Goal: Book appointment/travel/reservation

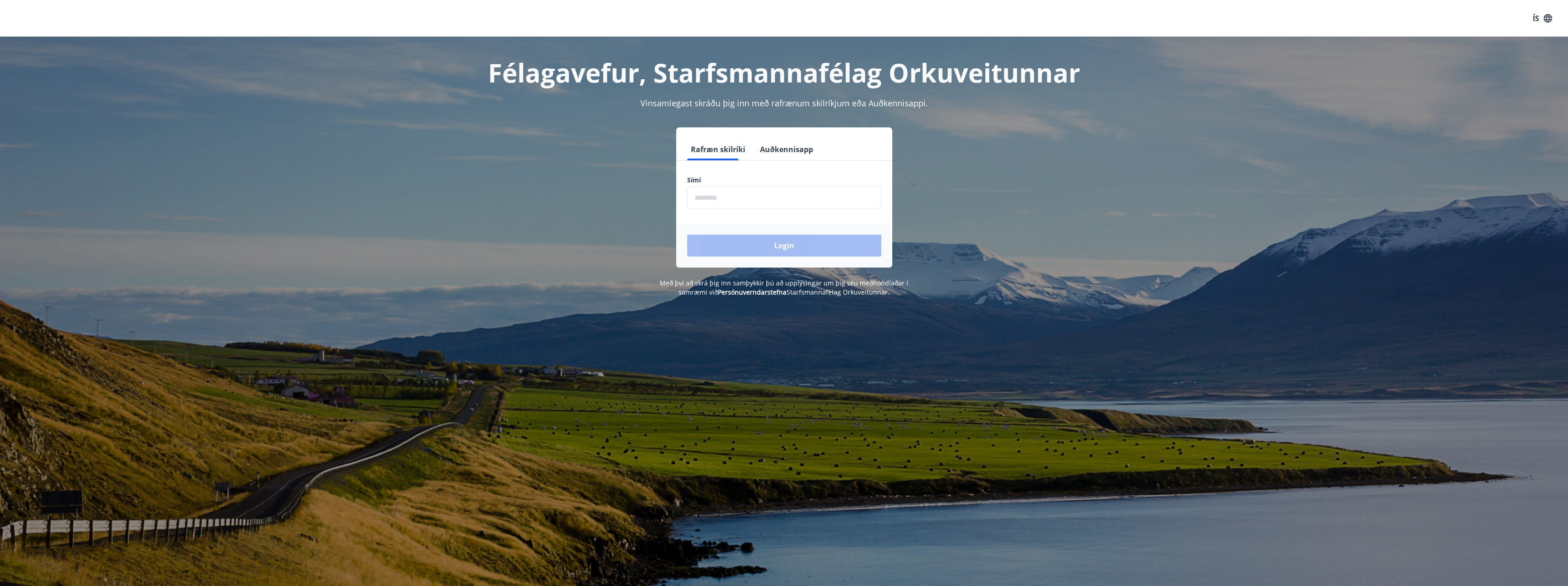
click at [729, 195] on input "phone" at bounding box center [784, 198] width 194 height 23
type input "********"
click at [687, 234] on button "Login" at bounding box center [784, 245] width 194 height 22
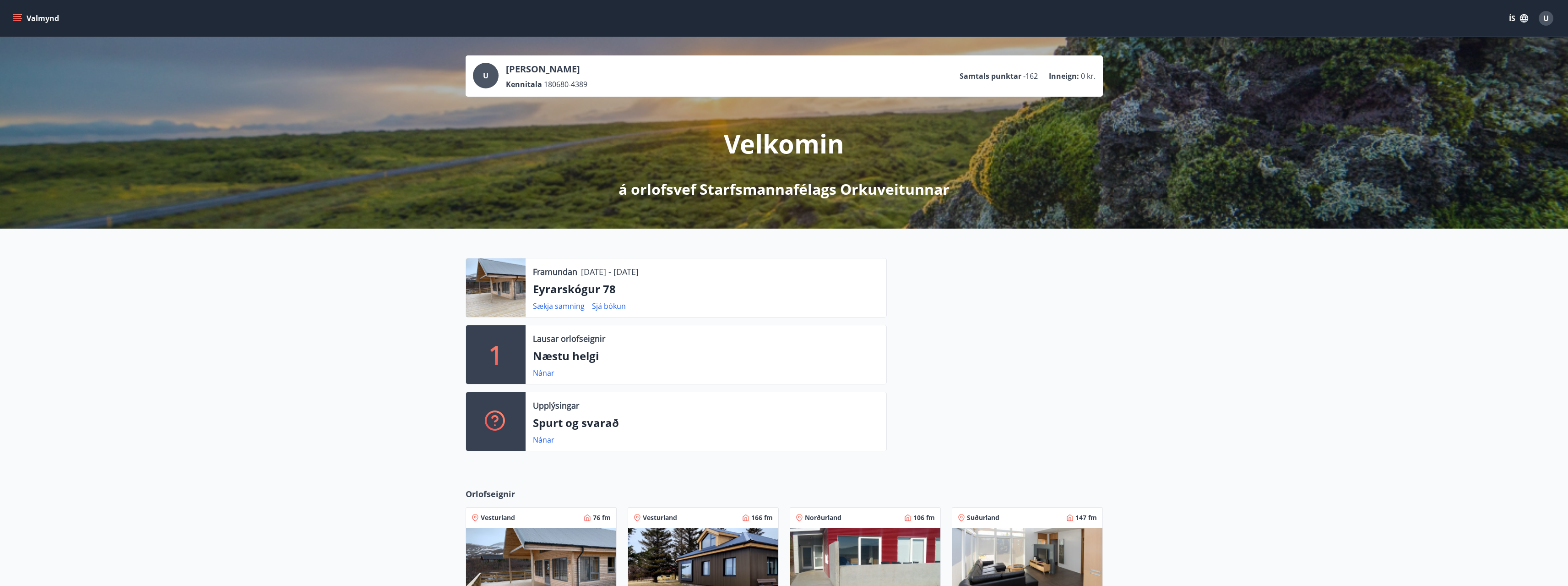
click at [586, 360] on p "Næstu helgi" at bounding box center [706, 355] width 346 height 15
click at [531, 371] on div "Lausar orlofseignir Næstu helgi Nánar" at bounding box center [706, 355] width 361 height 59
click at [548, 375] on link "Nánar" at bounding box center [543, 373] width 21 height 10
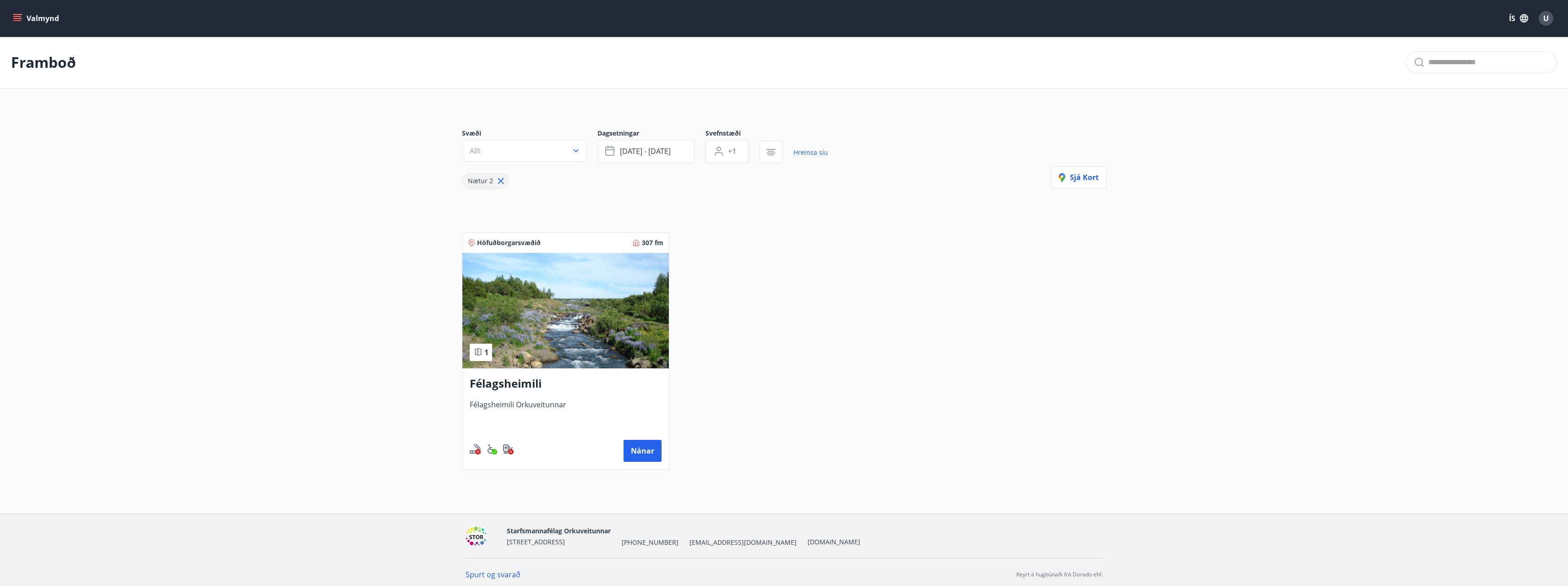
click at [28, 18] on button "Valmynd" at bounding box center [37, 18] width 52 height 17
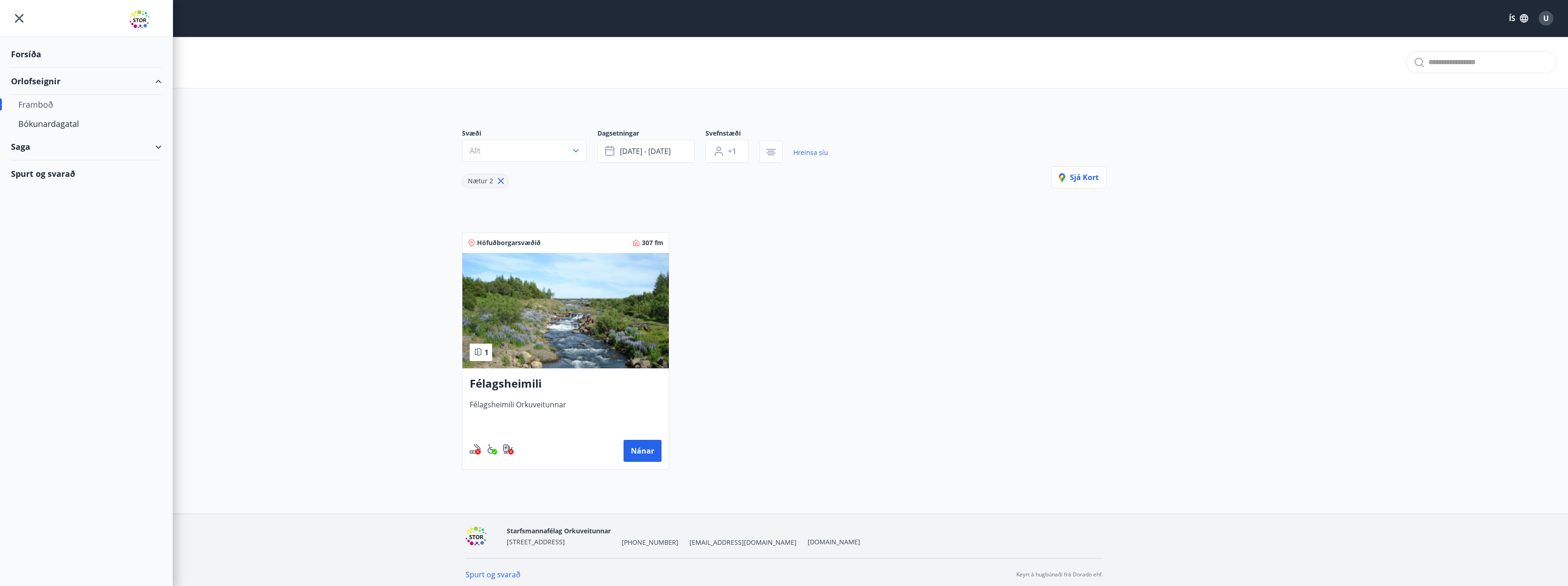
click at [45, 101] on div "Framboð" at bounding box center [86, 104] width 136 height 19
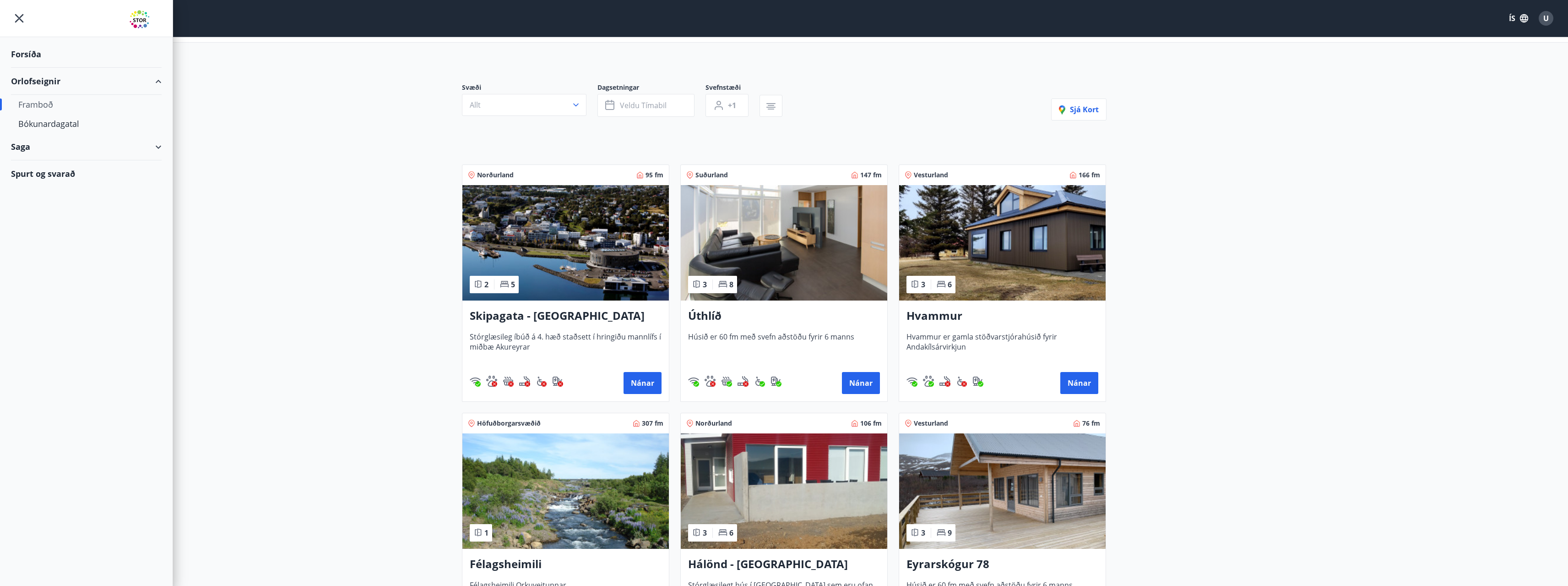
click at [929, 313] on h3 "Hvammur" at bounding box center [1003, 316] width 192 height 17
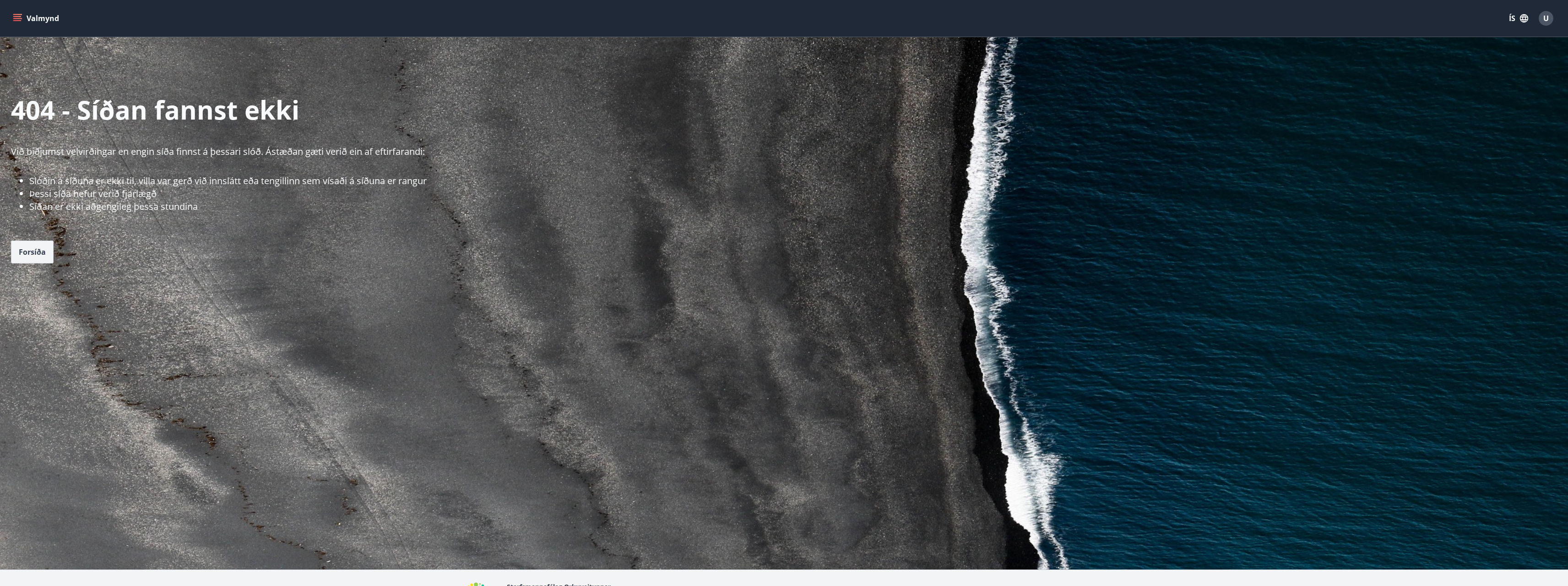
click at [28, 253] on span "Forsíða" at bounding box center [32, 252] width 27 height 10
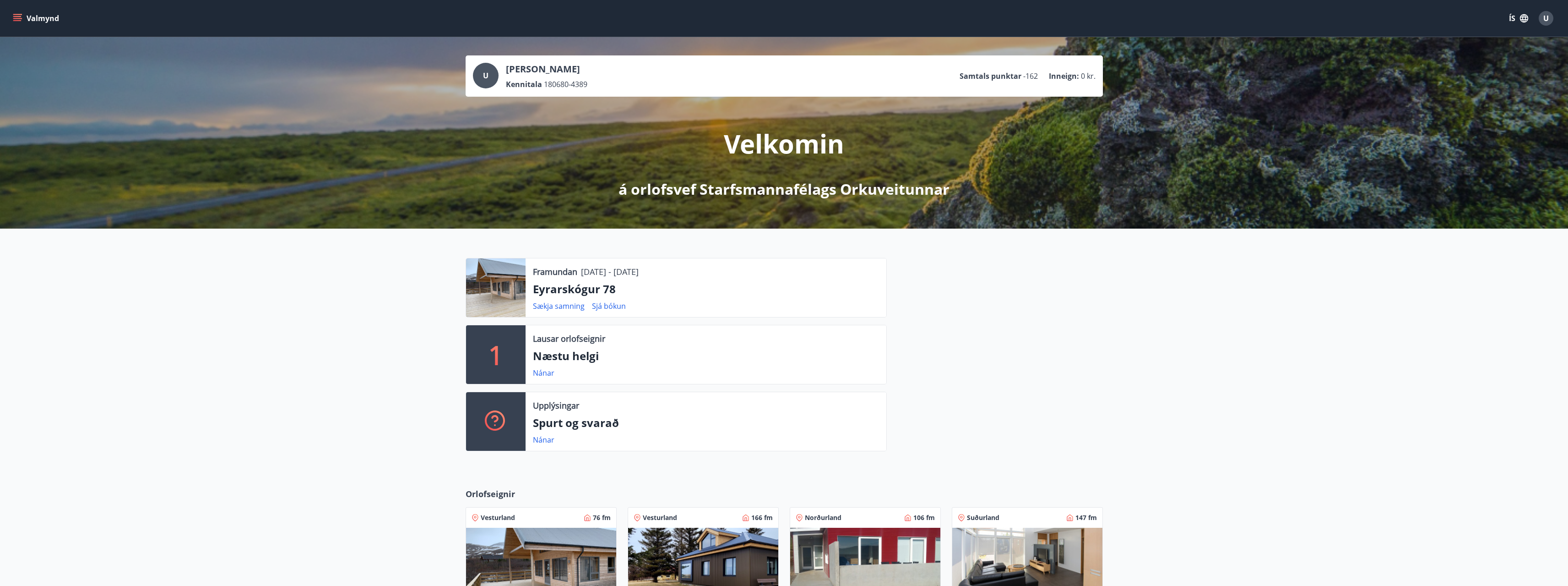
click at [584, 357] on p "Næstu helgi" at bounding box center [706, 355] width 346 height 15
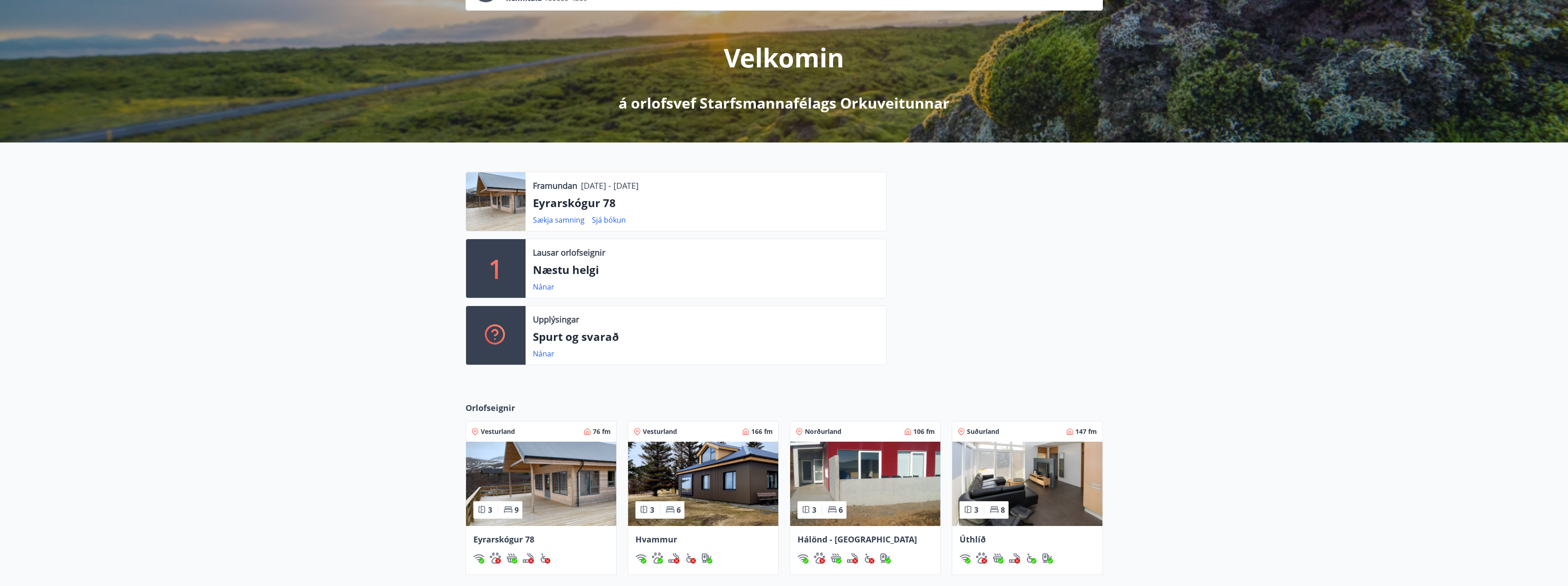
scroll to position [138, 0]
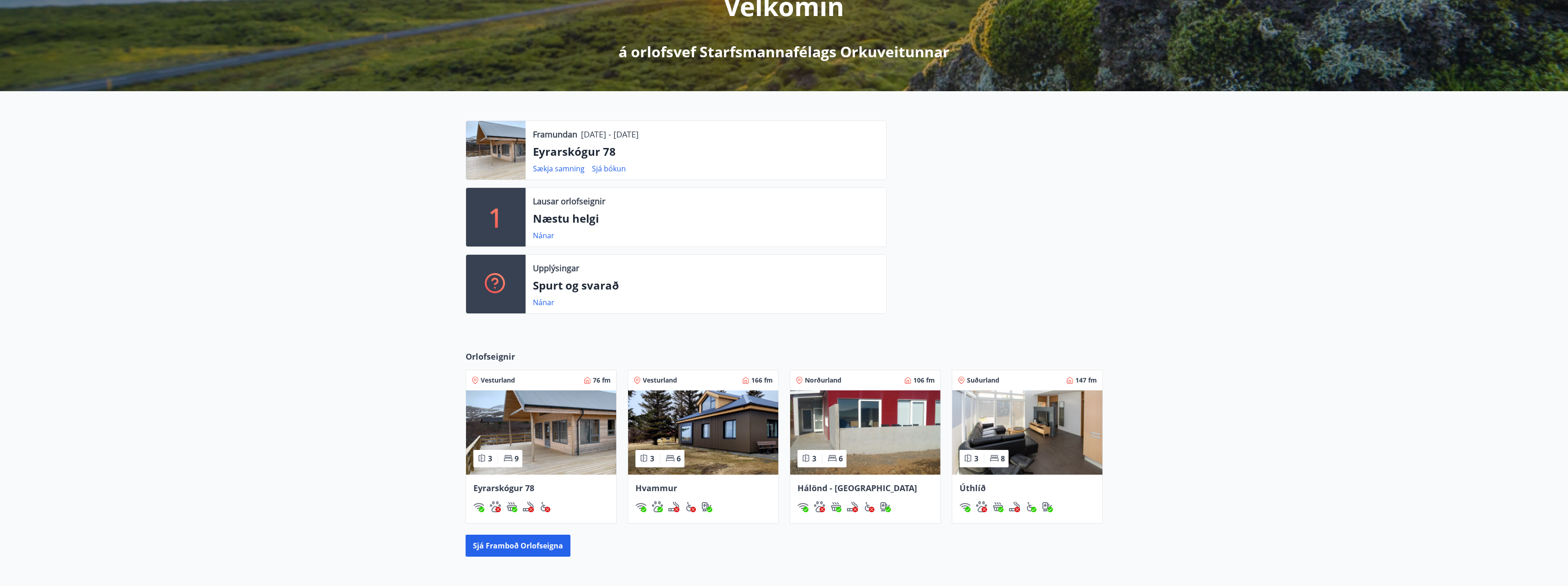
click at [701, 427] on img at bounding box center [703, 432] width 150 height 84
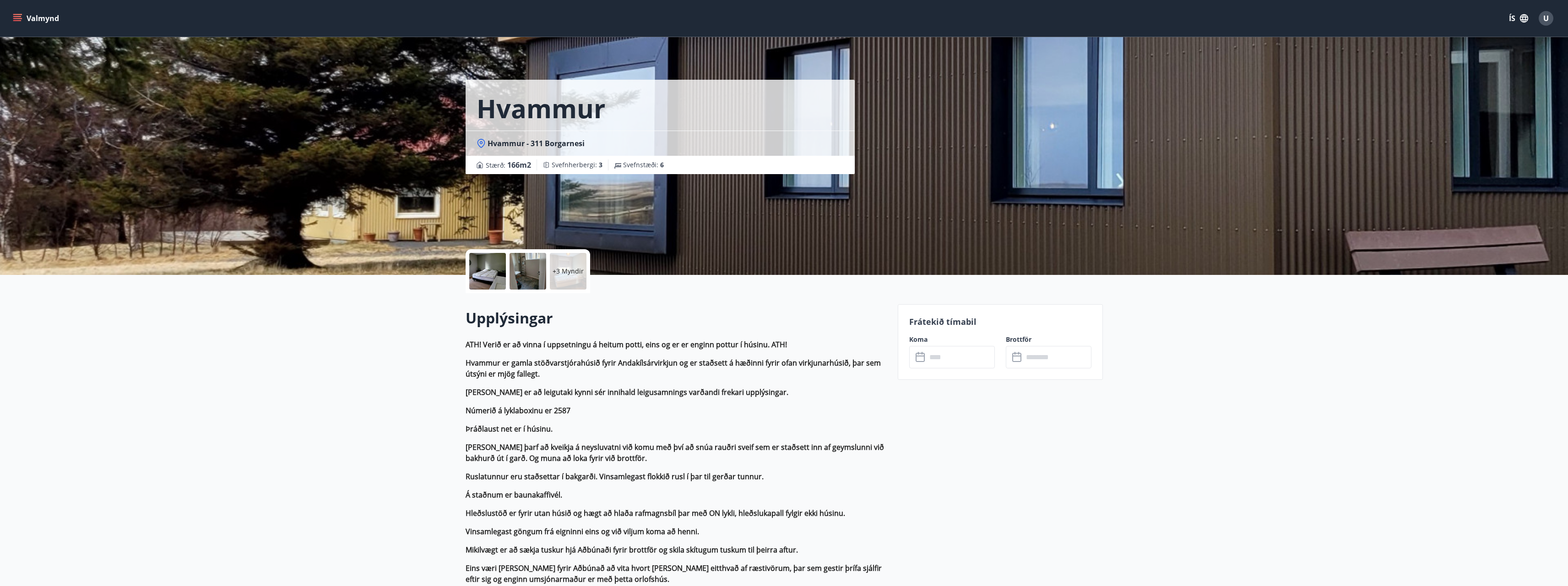
click at [499, 276] on div at bounding box center [488, 271] width 37 height 37
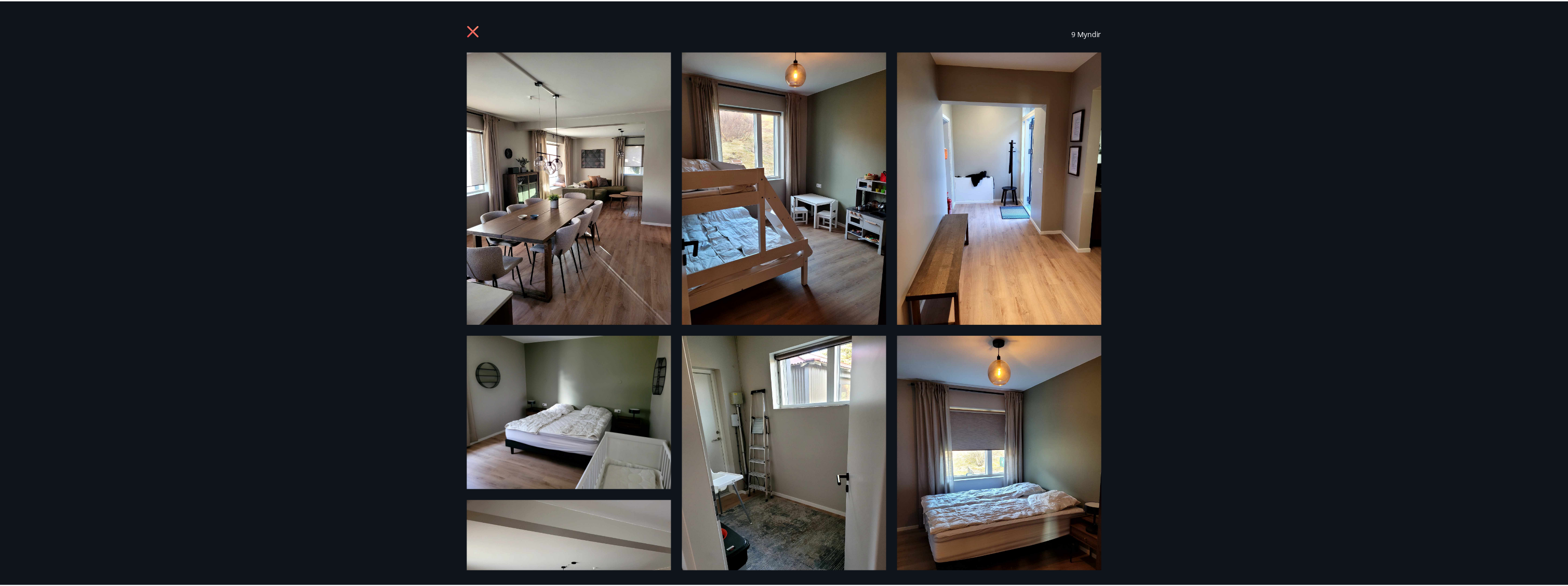
scroll to position [138, 0]
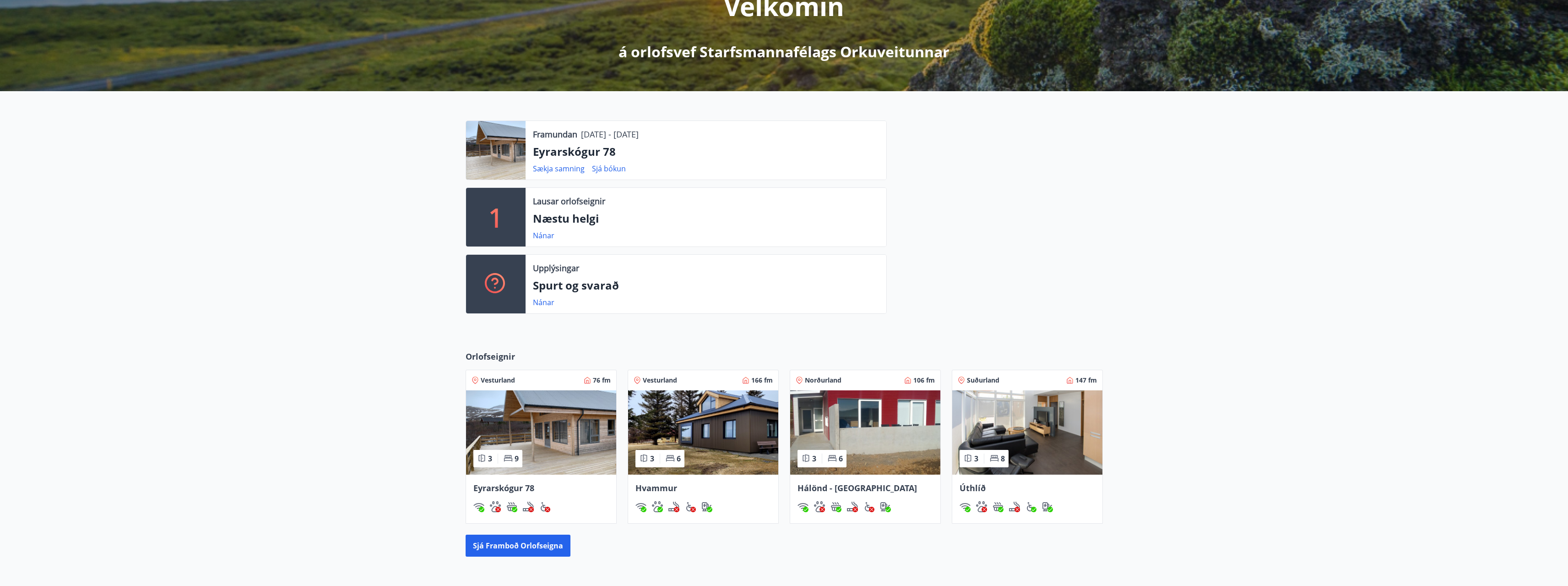
click at [657, 489] on span "Hvammur" at bounding box center [656, 488] width 42 height 11
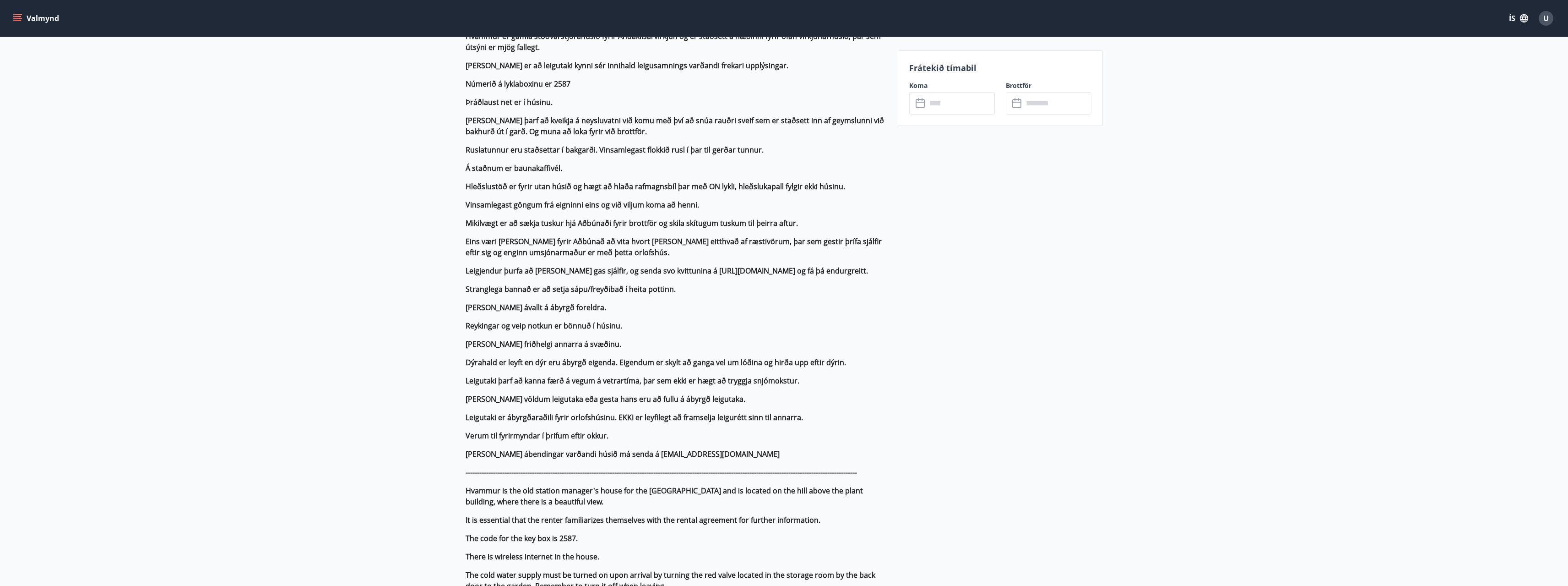
scroll to position [321, 0]
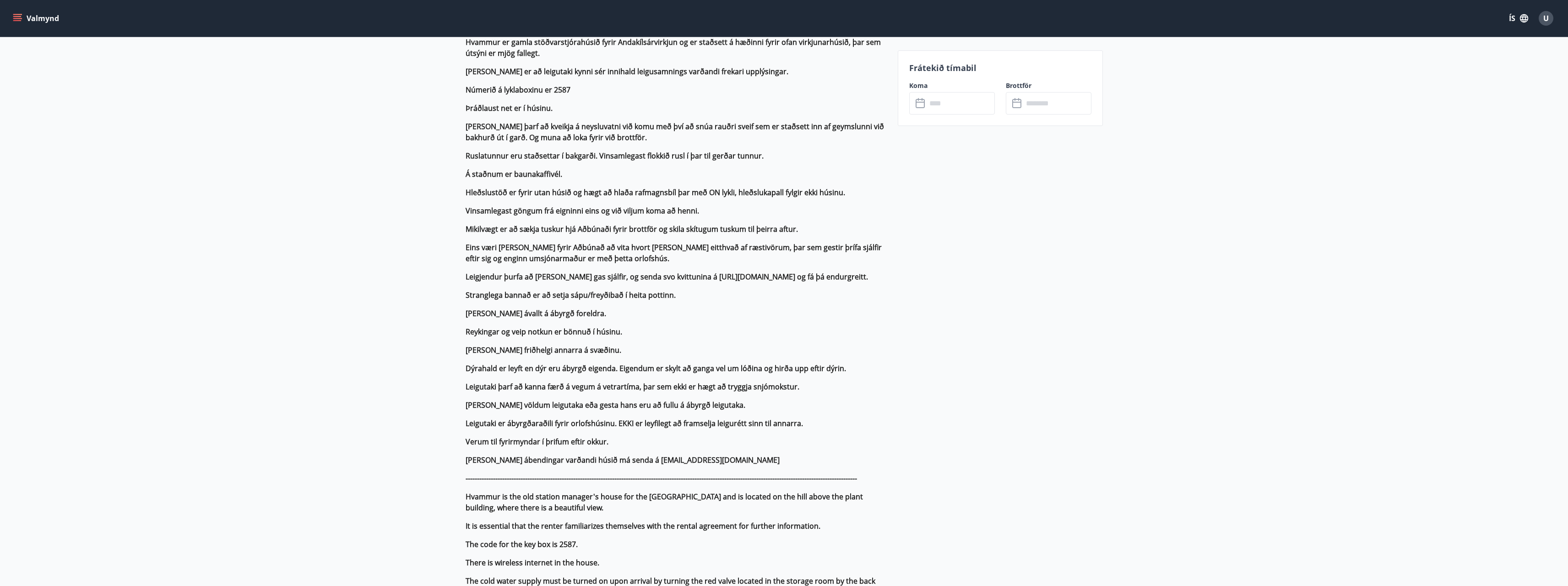
click at [23, 15] on button "Valmynd" at bounding box center [37, 18] width 52 height 17
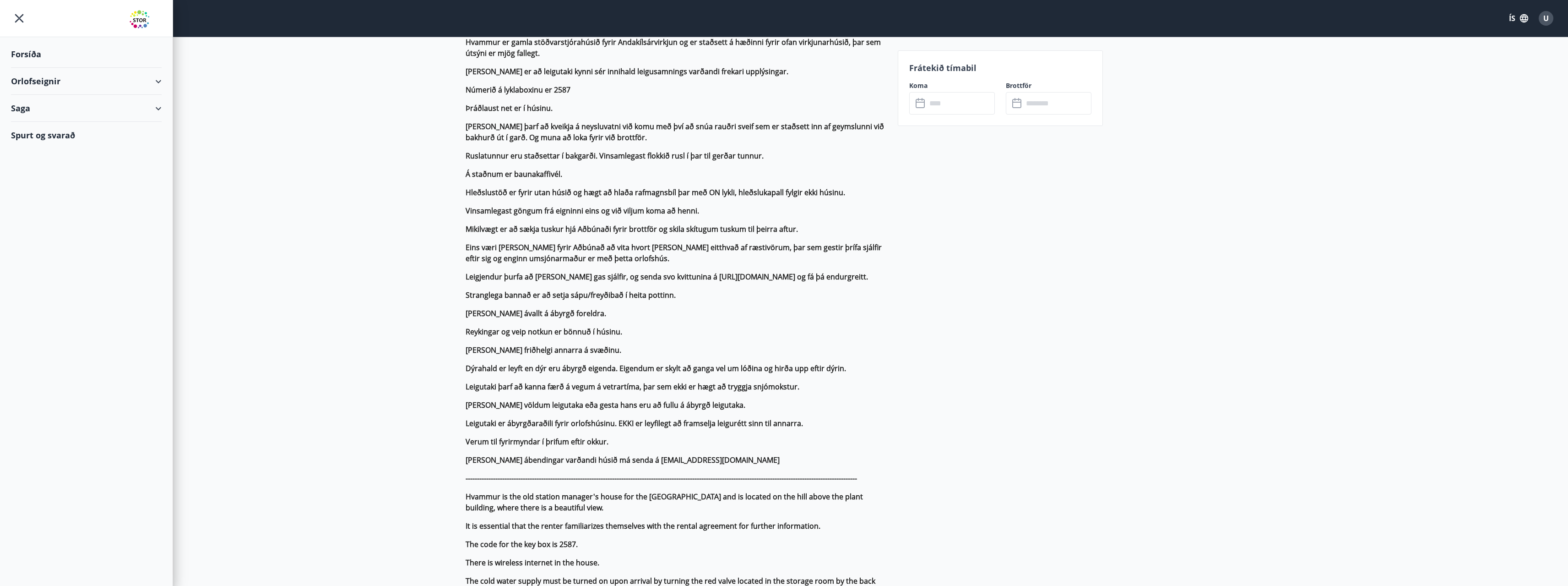
click at [53, 85] on div "Orlofseignir" at bounding box center [86, 81] width 150 height 27
click at [47, 106] on div "Framboð" at bounding box center [86, 104] width 136 height 19
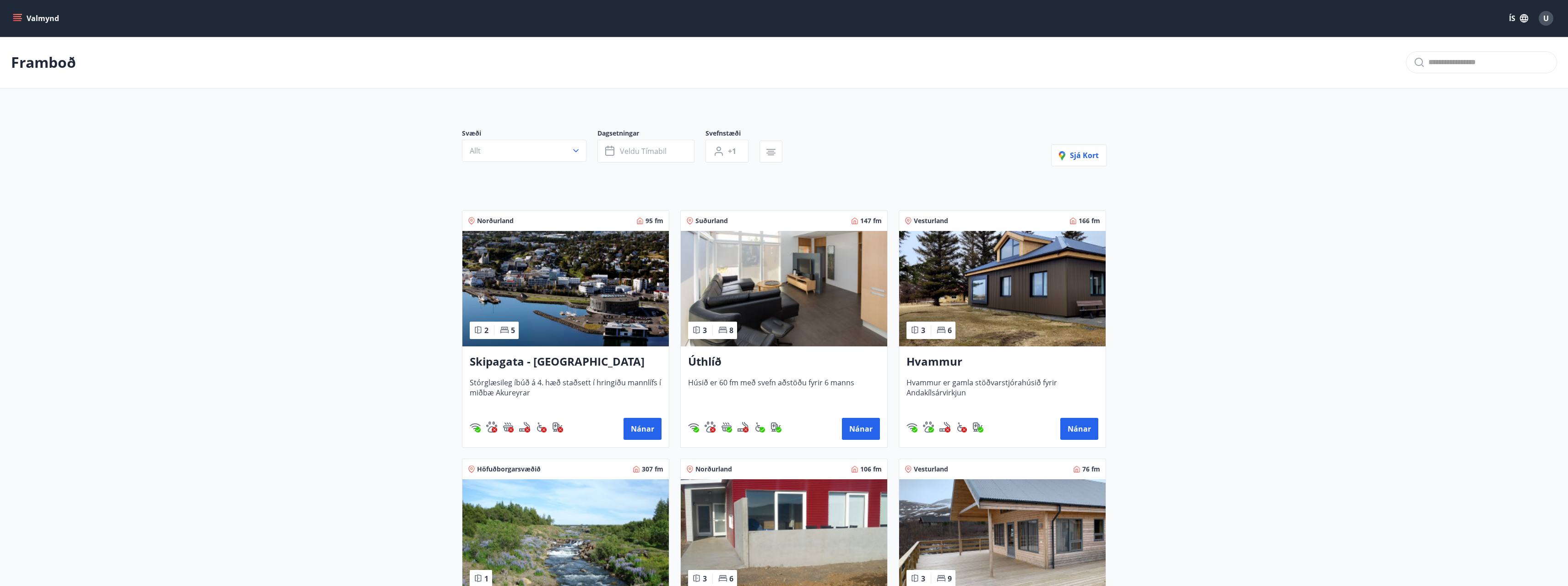
click at [936, 363] on h3 "Hvammur" at bounding box center [1003, 362] width 192 height 17
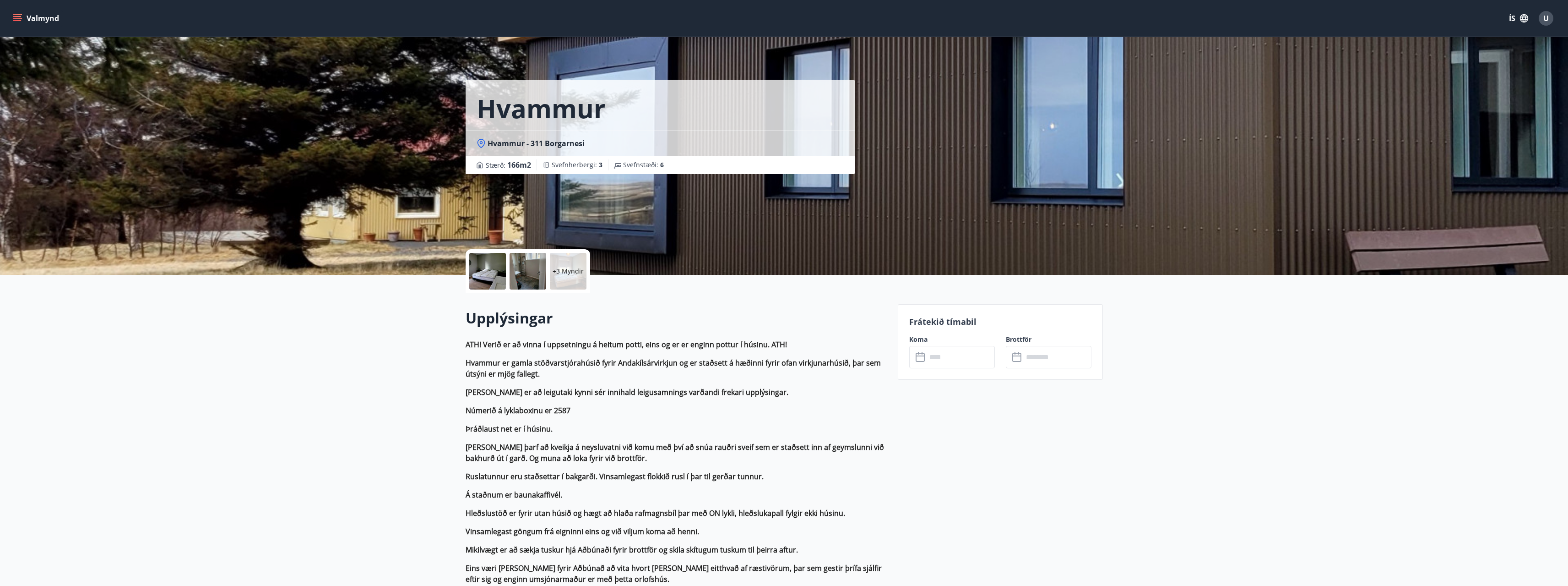
click at [952, 357] on input "text" at bounding box center [961, 357] width 68 height 23
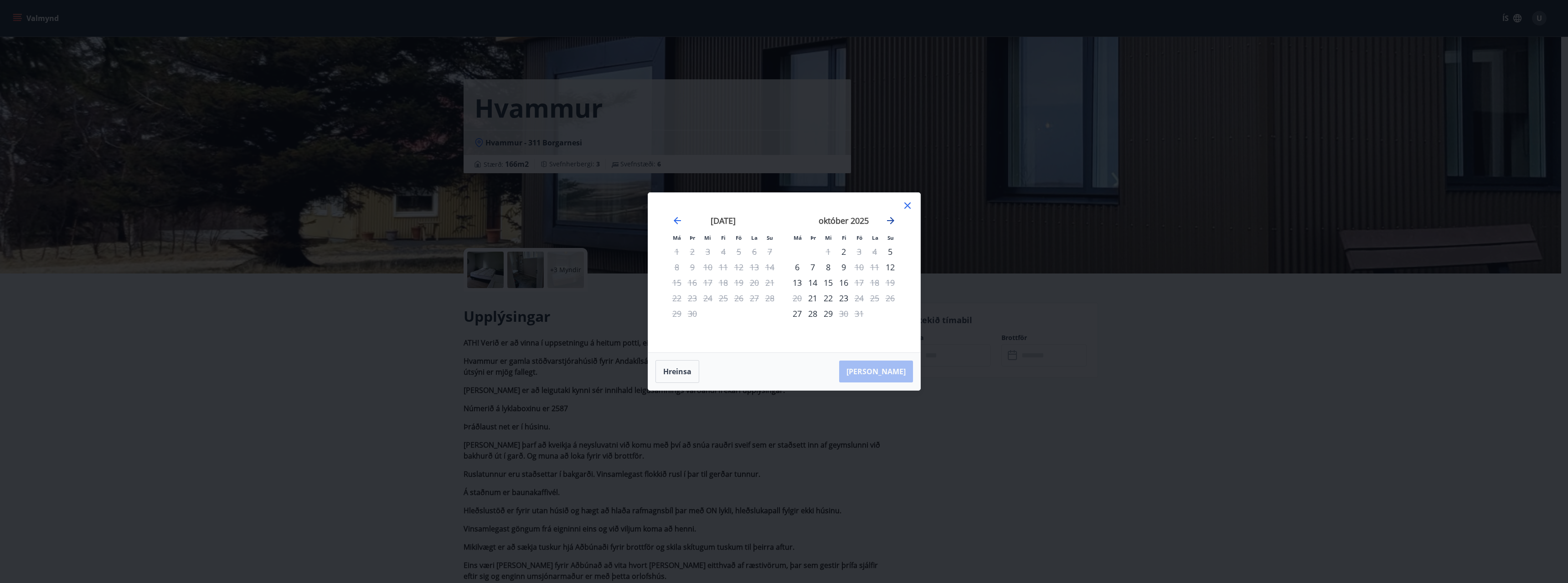
click at [889, 220] on icon "Move forward to switch to the next month." at bounding box center [891, 220] width 11 height 11
click at [908, 206] on icon at bounding box center [908, 205] width 6 height 6
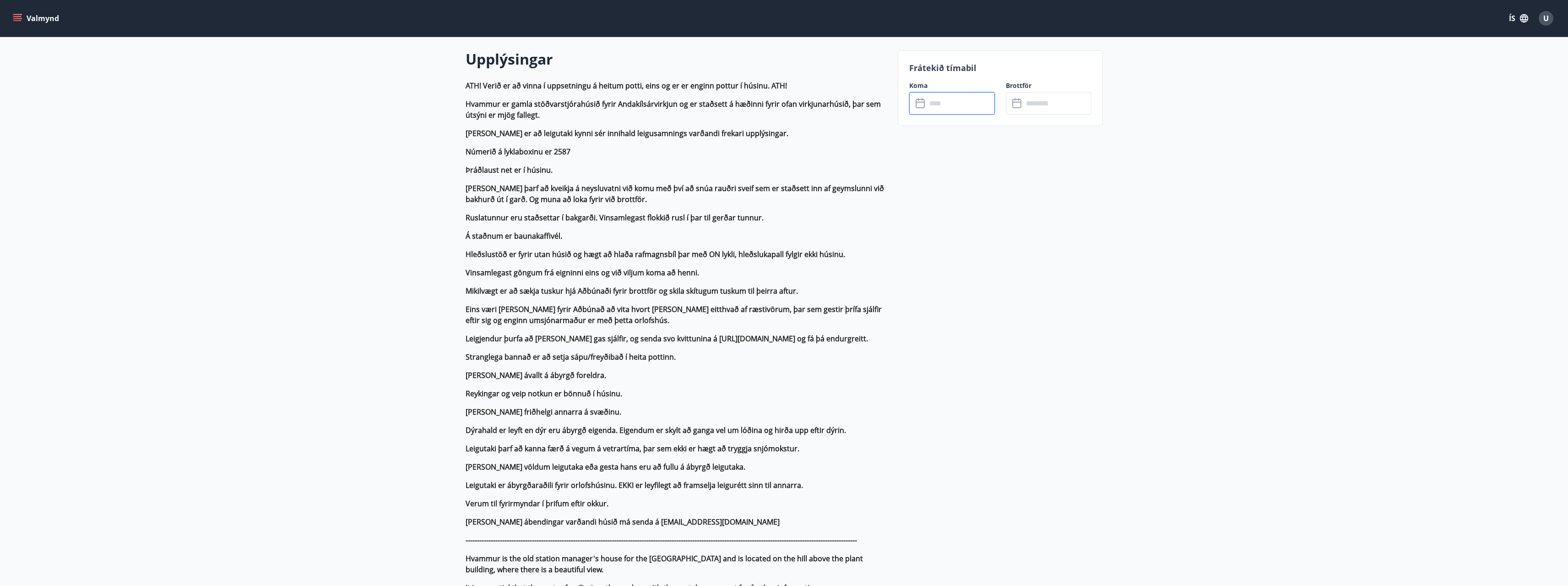
scroll to position [275, 0]
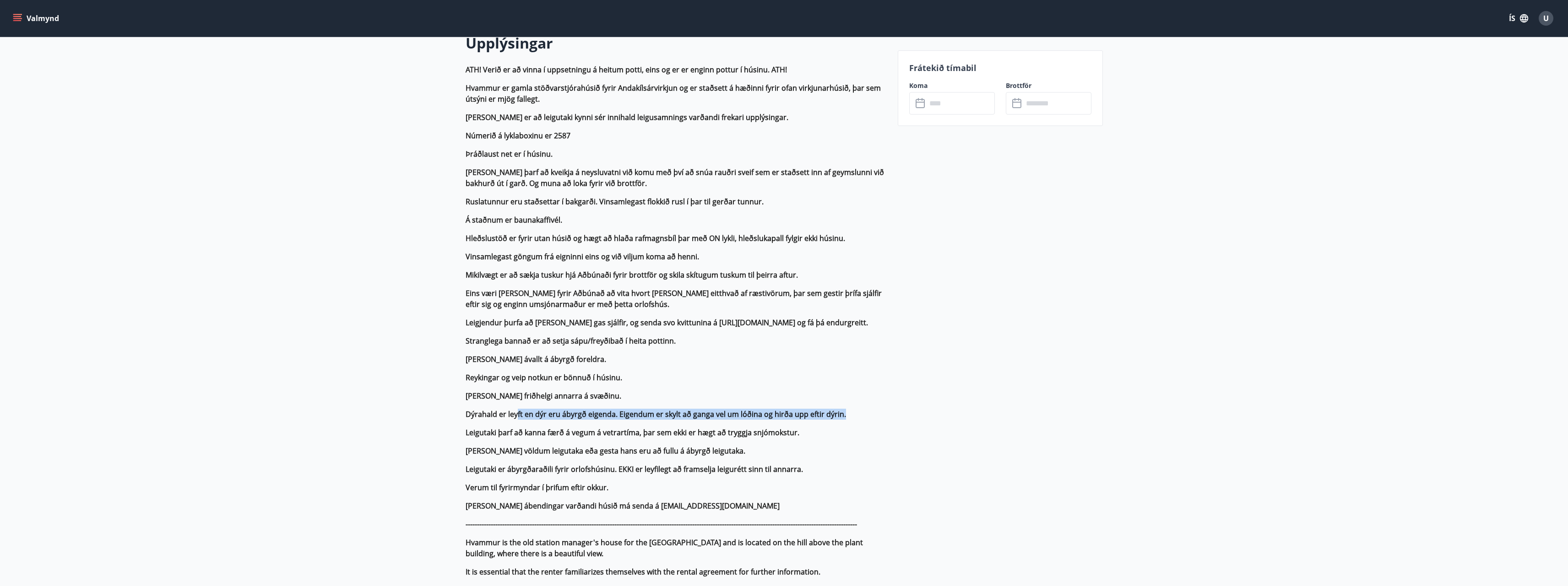
drag, startPoint x: 515, startPoint y: 415, endPoint x: 878, endPoint y: 417, distance: 363.0
click at [878, 417] on p "Dýrahald er leyft en dýr eru ábyrgð eigenda. Eigendum er skylt að ganga vel um …" at bounding box center [676, 414] width 421 height 11
click at [880, 417] on p "Dýrahald er leyft en dýr eru ábyrgð eigenda. Eigendum er skylt að ganga vel um …" at bounding box center [676, 414] width 421 height 11
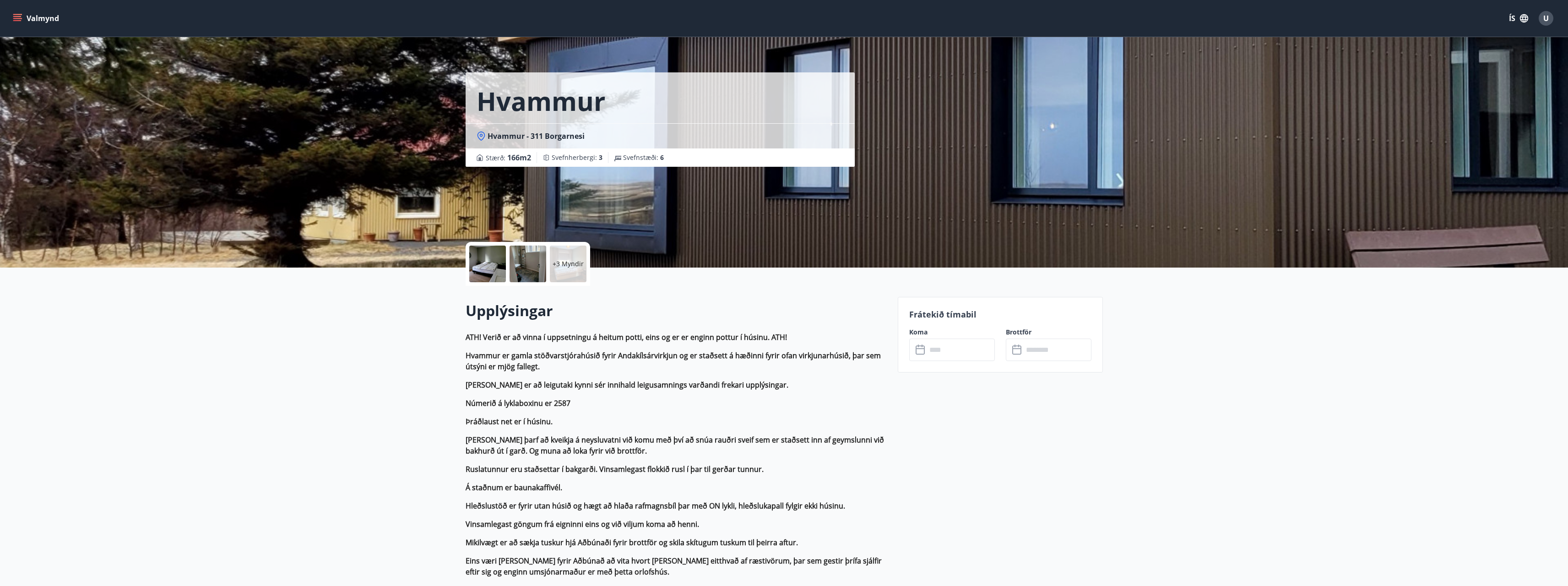
scroll to position [0, 0]
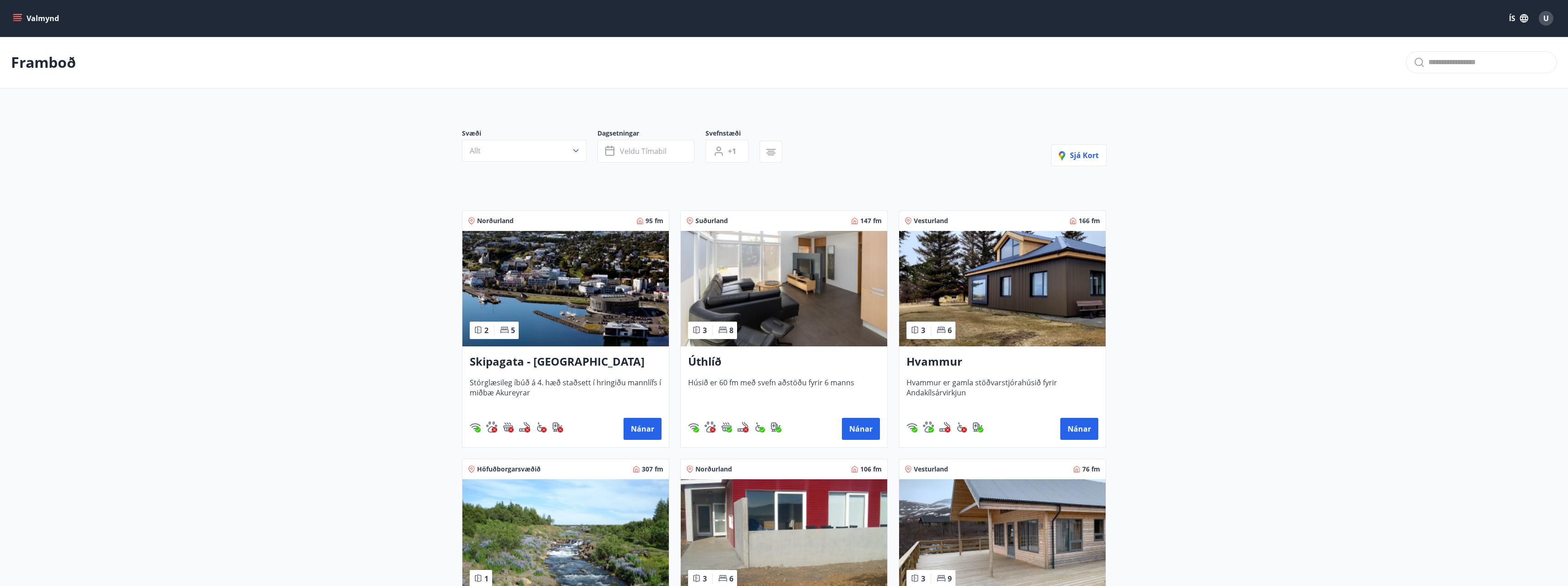
click at [15, 10] on div "Valmynd ÍS U" at bounding box center [784, 18] width 1546 height 22
click at [15, 17] on icon "menu" at bounding box center [17, 16] width 8 height 1
drag, startPoint x: 265, startPoint y: 161, endPoint x: 303, endPoint y: 169, distance: 38.8
click at [266, 161] on main "Framboð Svæði Allt Dagsetningar Veldu tímabil Svefnstæði +1 Sjá kort Norðurland…" at bounding box center [784, 370] width 1568 height 667
click at [717, 350] on div "Úthlíð Húsið er 60 fm með svefn aðstöðu fyrir 6 manns Nánar" at bounding box center [784, 396] width 207 height 101
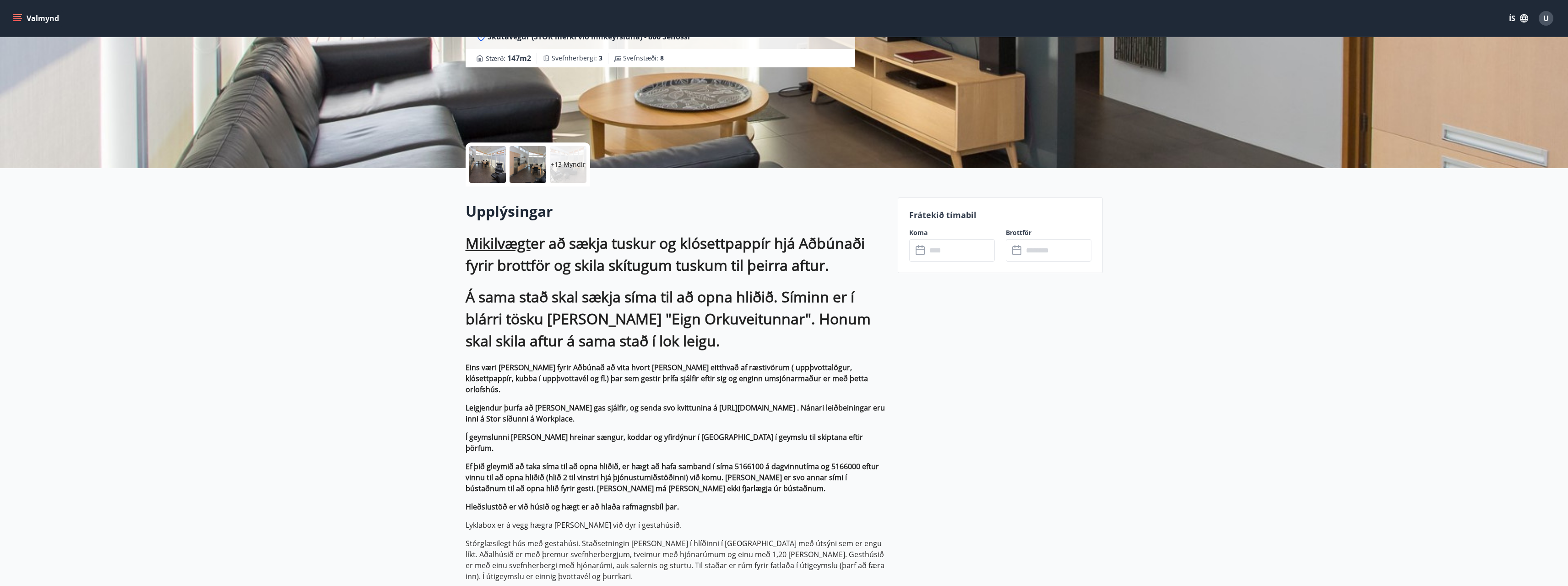
scroll to position [46, 0]
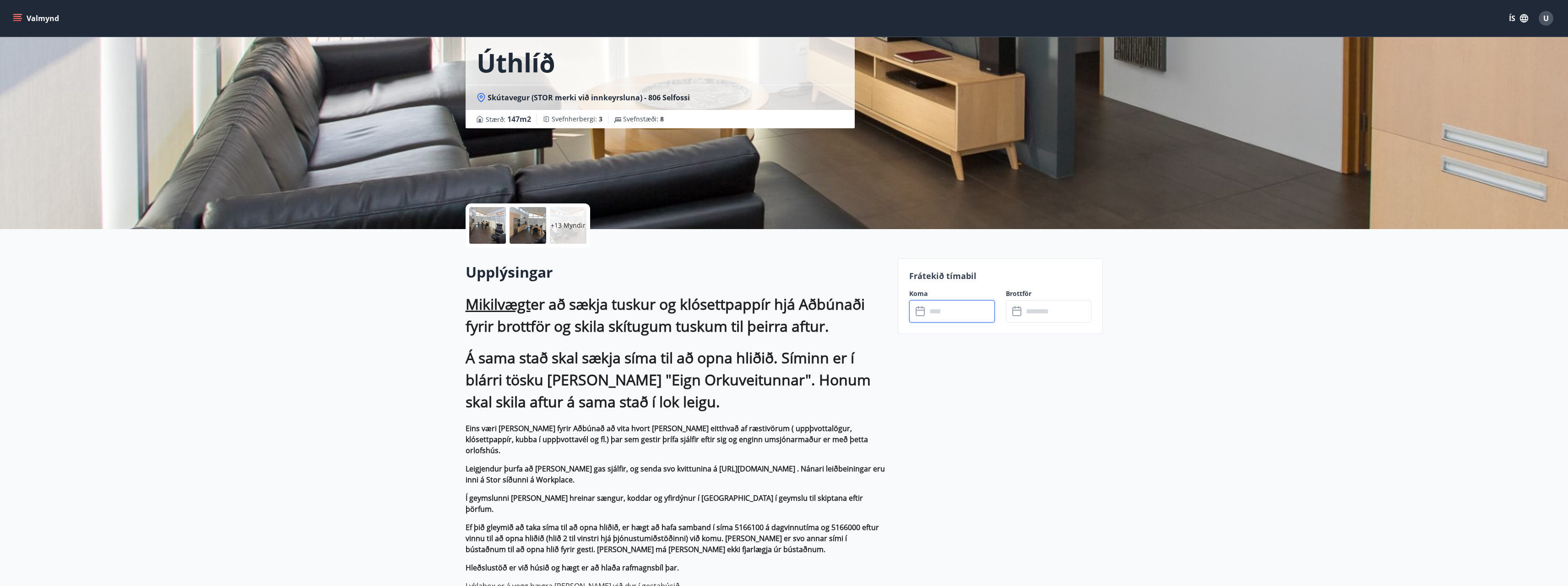
click at [961, 308] on input "text" at bounding box center [961, 311] width 68 height 23
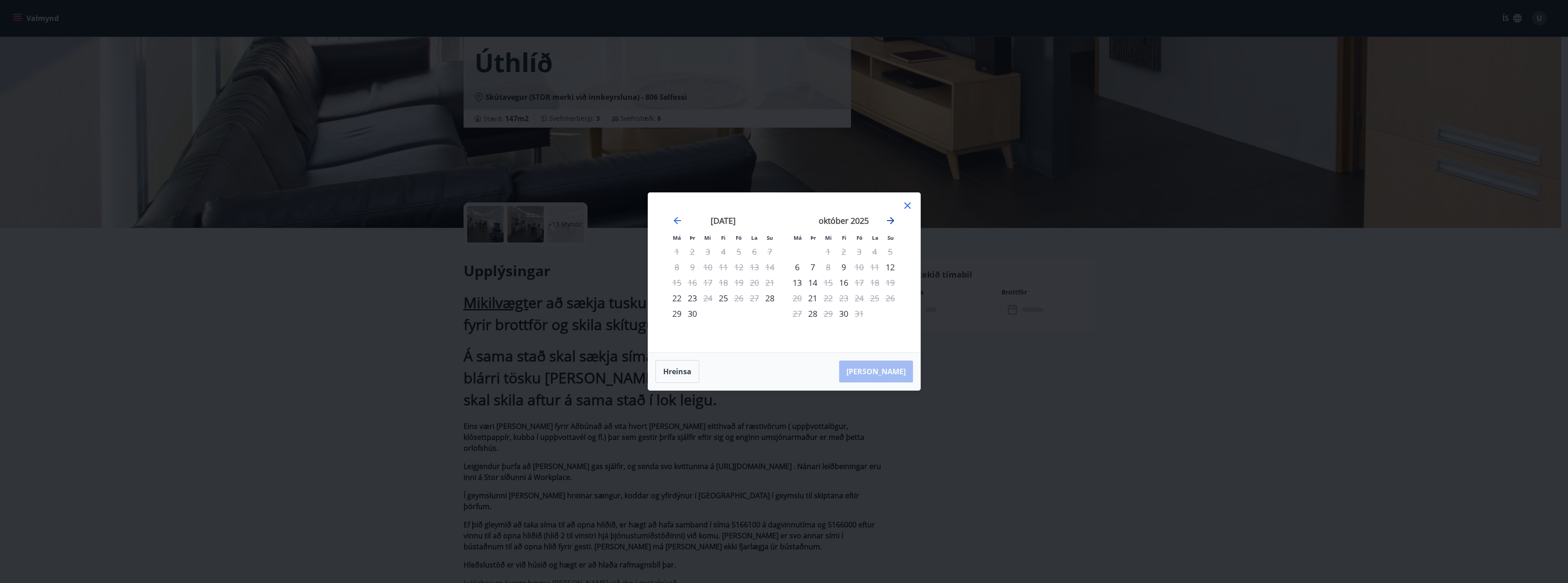
click at [887, 221] on icon "Move forward to switch to the next month." at bounding box center [891, 220] width 7 height 7
click at [904, 207] on icon at bounding box center [908, 206] width 11 height 11
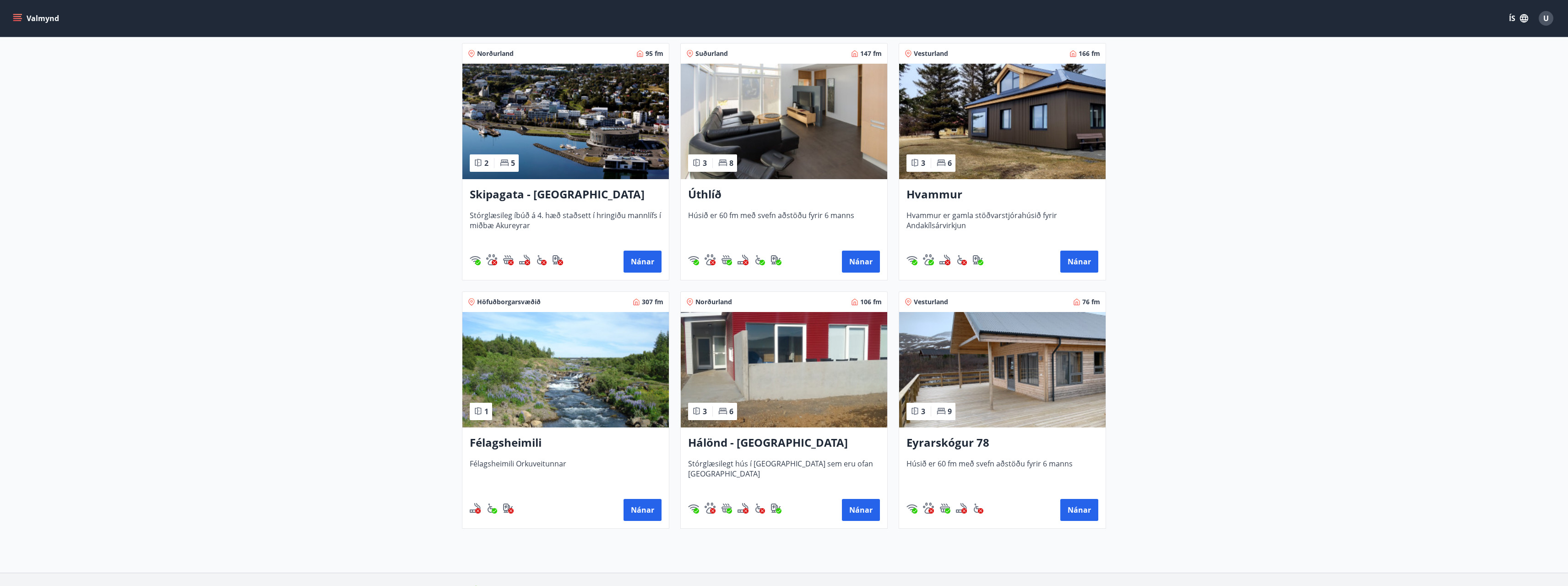
scroll to position [184, 0]
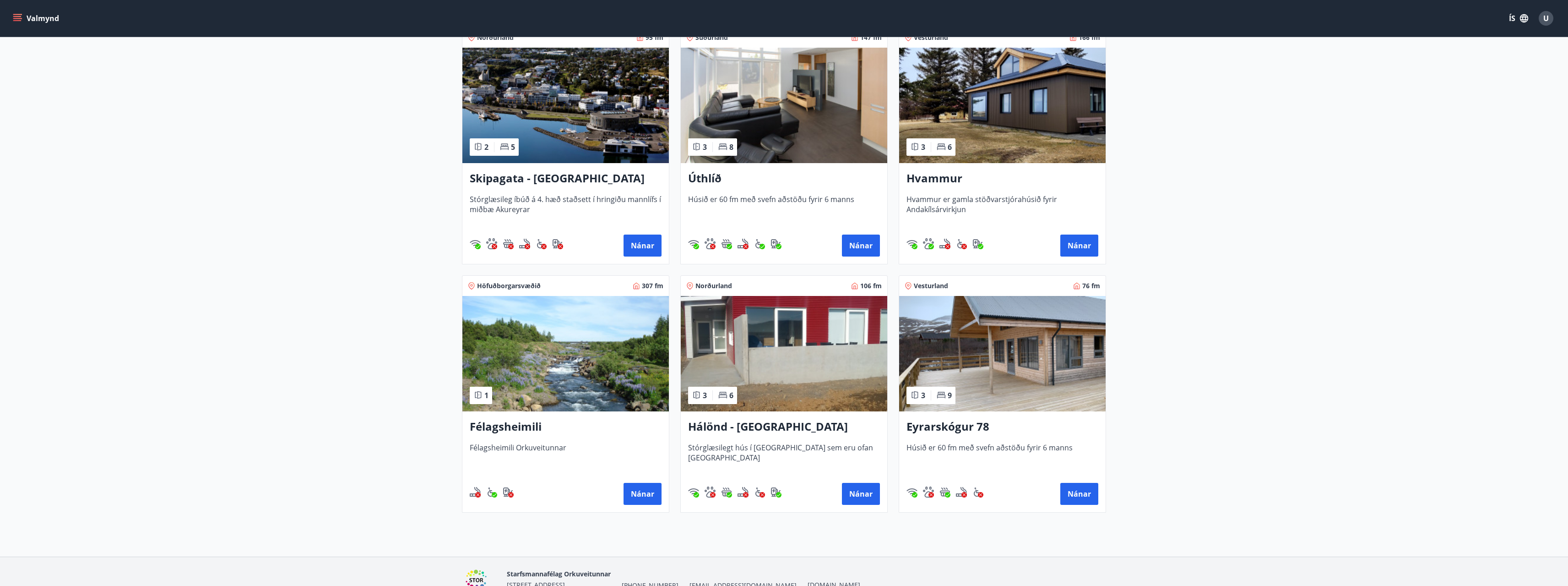
click at [940, 431] on h3 "Eyrarskógur 78" at bounding box center [1003, 426] width 192 height 17
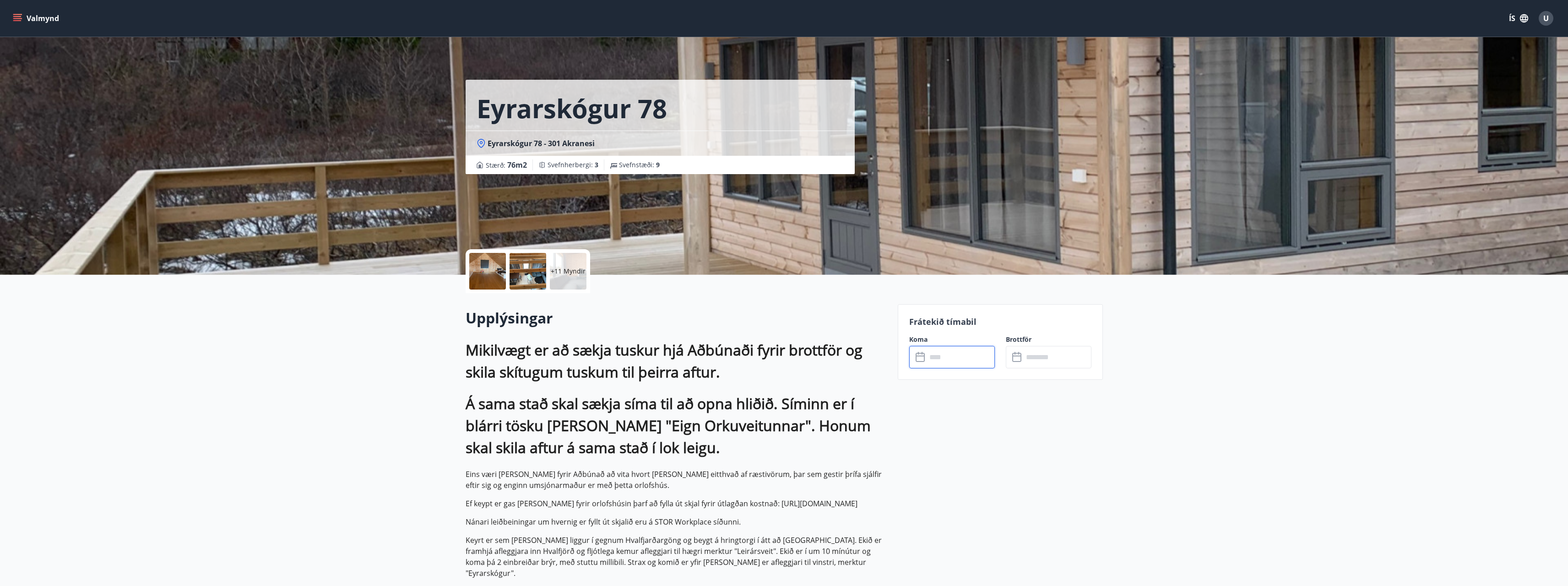
click at [954, 352] on input "text" at bounding box center [961, 357] width 68 height 23
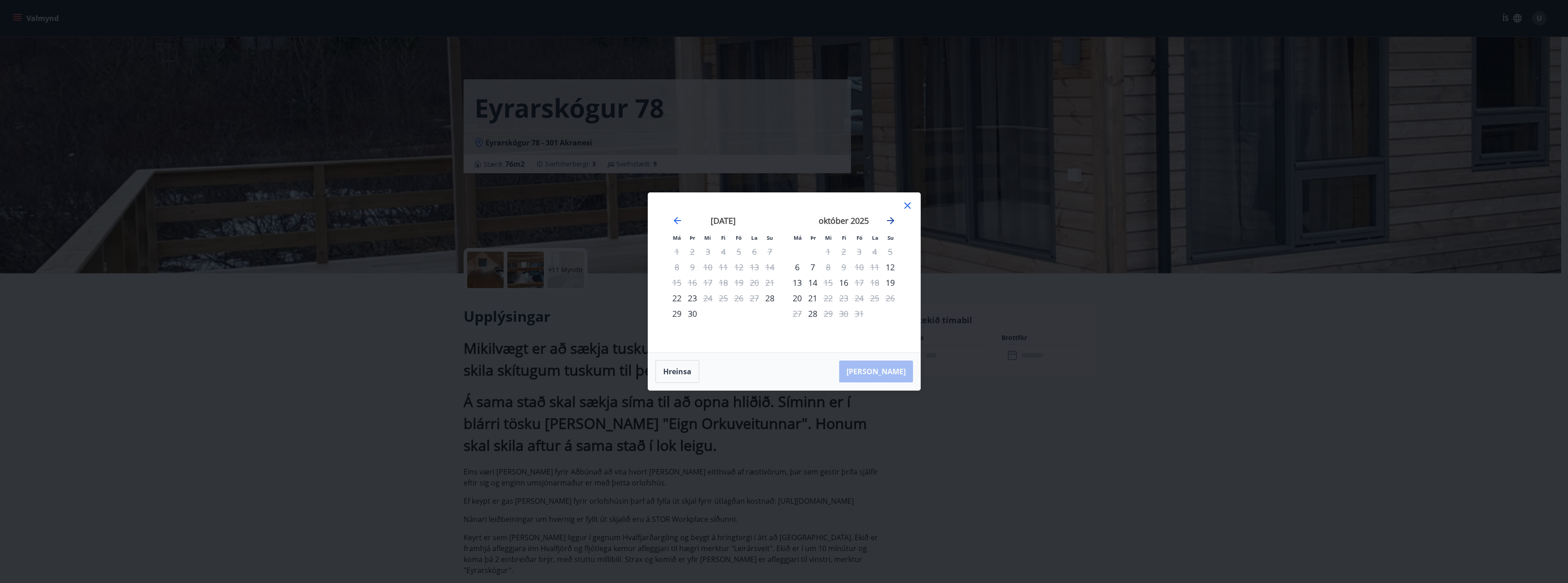
click at [889, 220] on icon "Move forward to switch to the next month." at bounding box center [891, 220] width 7 height 7
click at [892, 220] on icon "Move forward to switch to the next month." at bounding box center [891, 220] width 7 height 7
click at [903, 204] on icon at bounding box center [908, 206] width 11 height 11
